Goal: Information Seeking & Learning: Learn about a topic

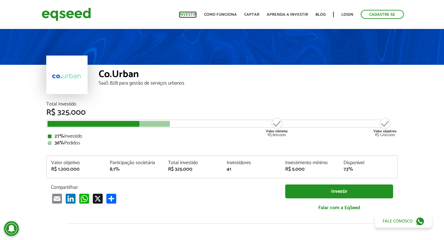
click at [194, 13] on link "Investir" at bounding box center [188, 15] width 18 height 4
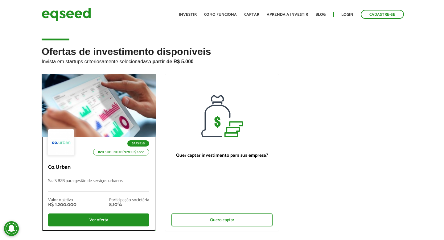
click at [126, 113] on div at bounding box center [98, 105] width 137 height 76
